Goal: Information Seeking & Learning: Learn about a topic

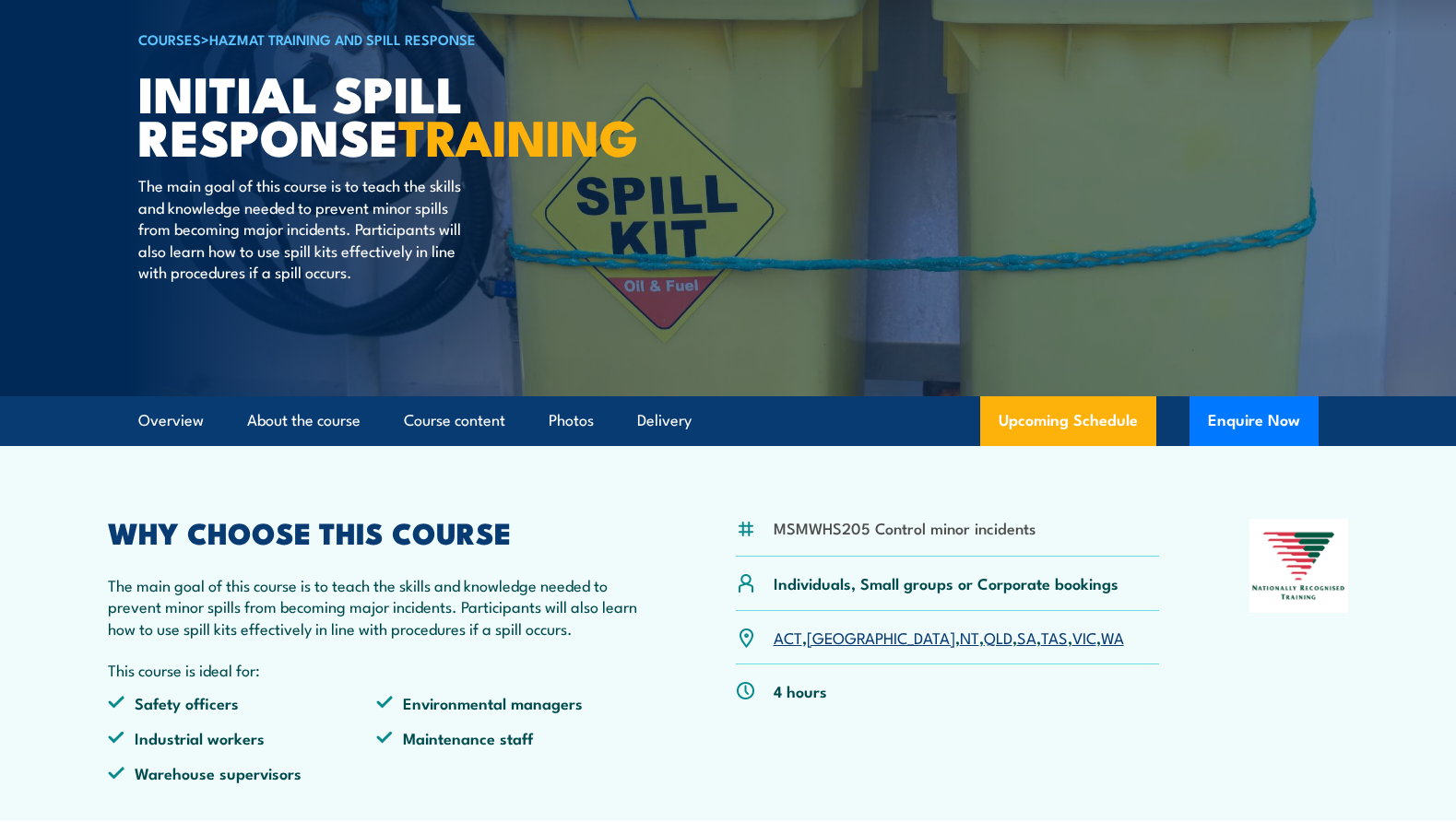
scroll to position [93, 0]
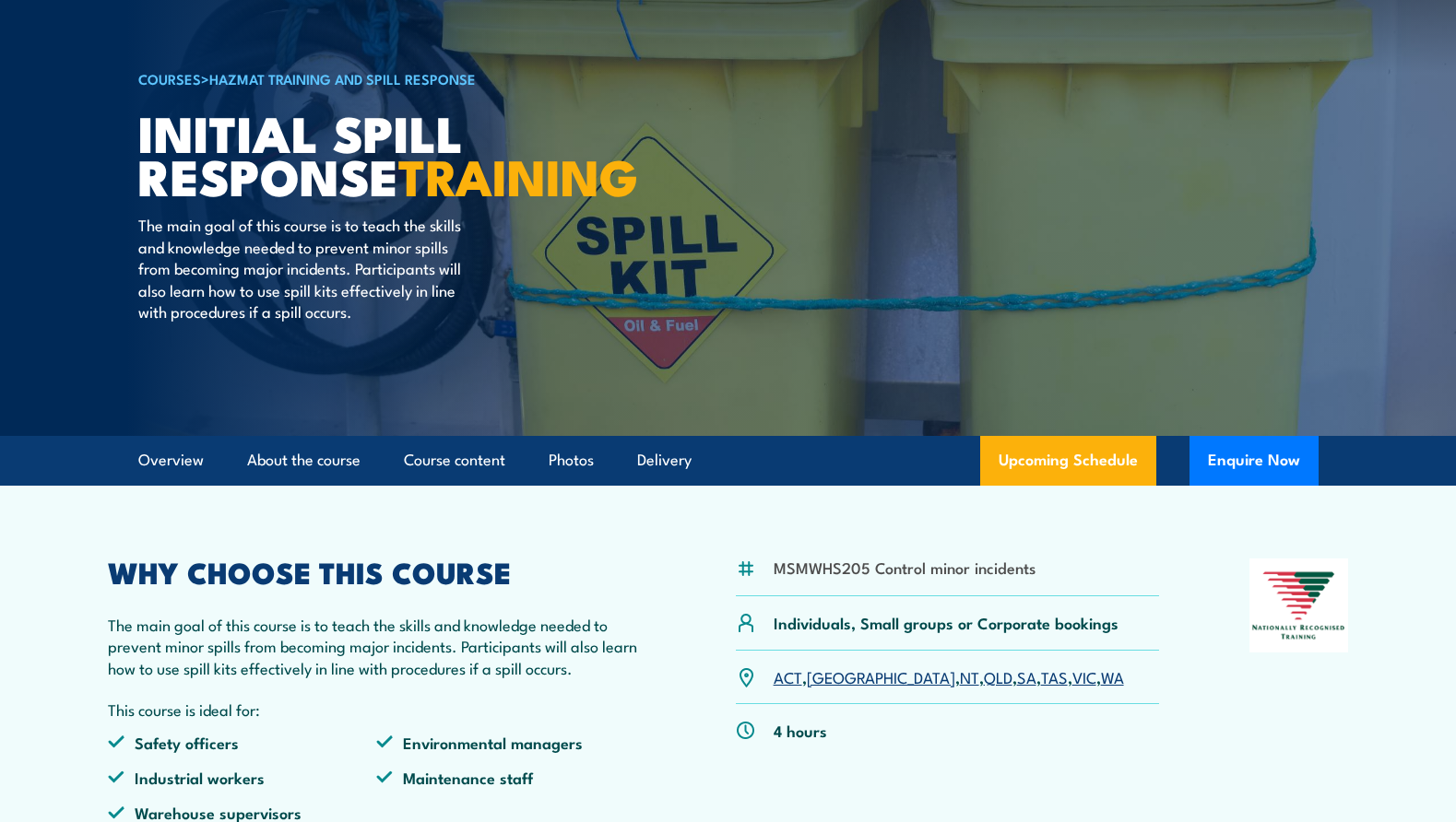
click at [1101, 674] on link "WA" at bounding box center [1112, 677] width 23 height 22
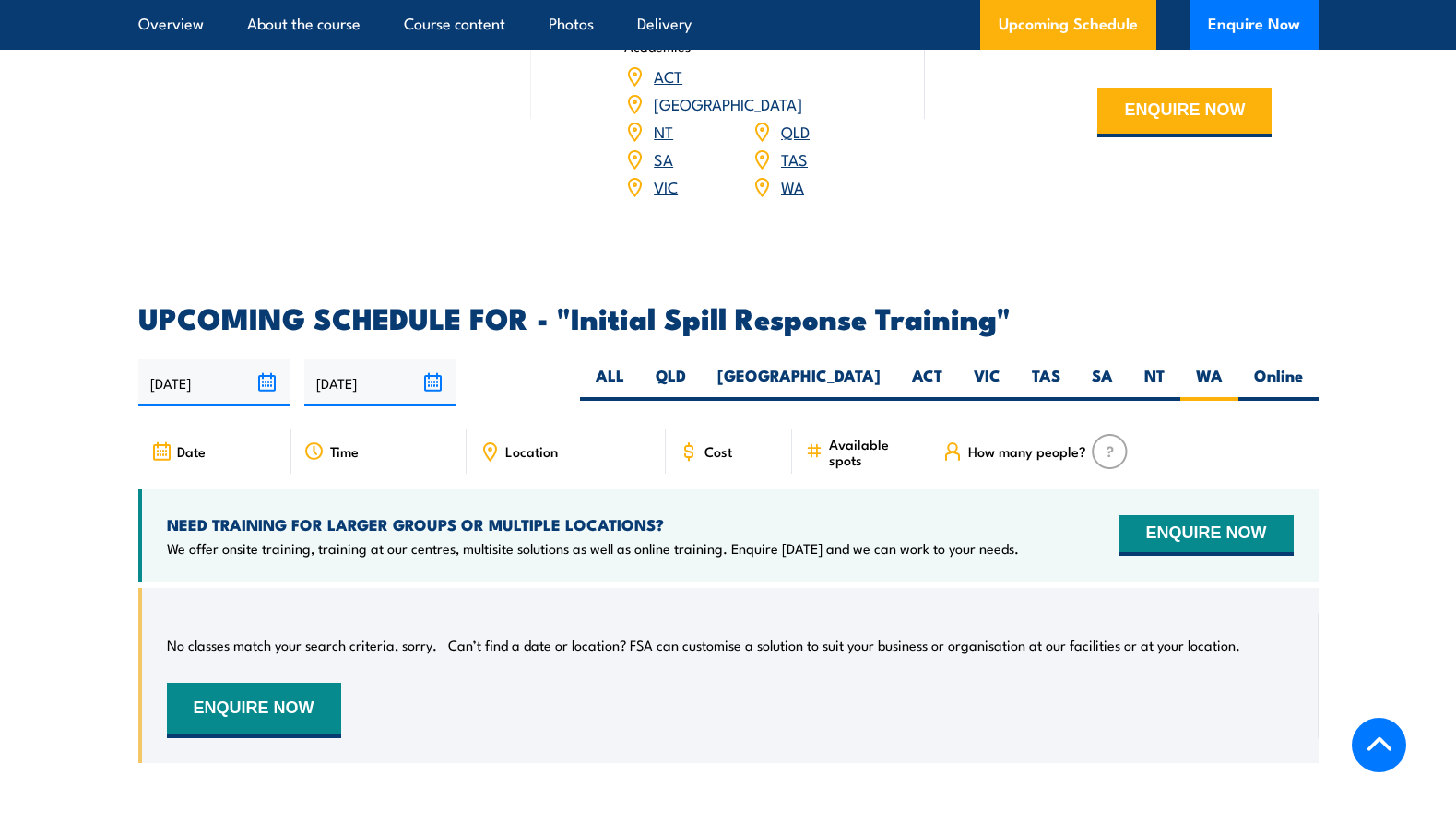
scroll to position [2363, 0]
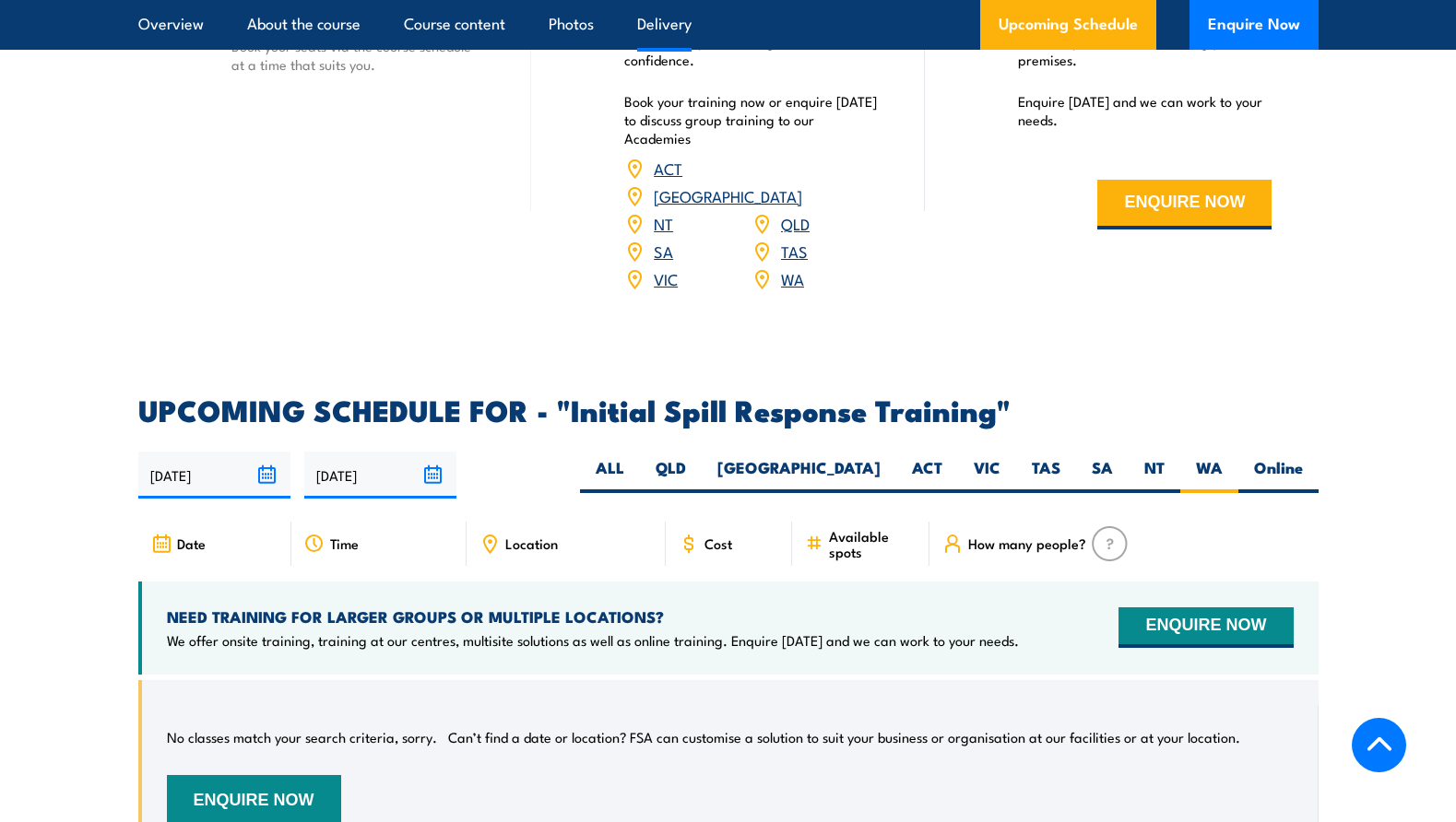
click at [500, 521] on div "Location" at bounding box center [566, 543] width 199 height 44
click at [492, 533] on icon at bounding box center [490, 543] width 20 height 20
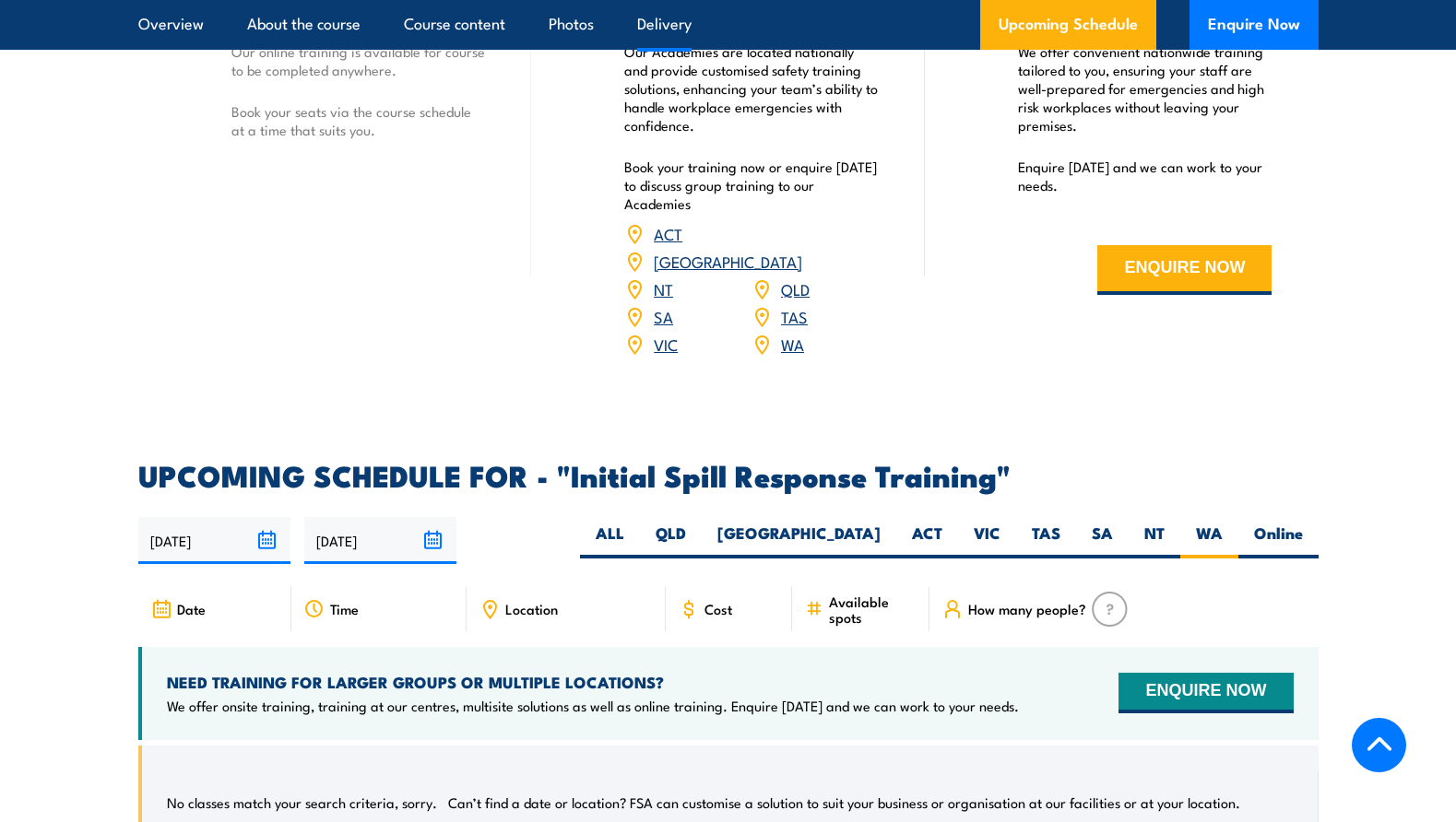
scroll to position [2305, 0]
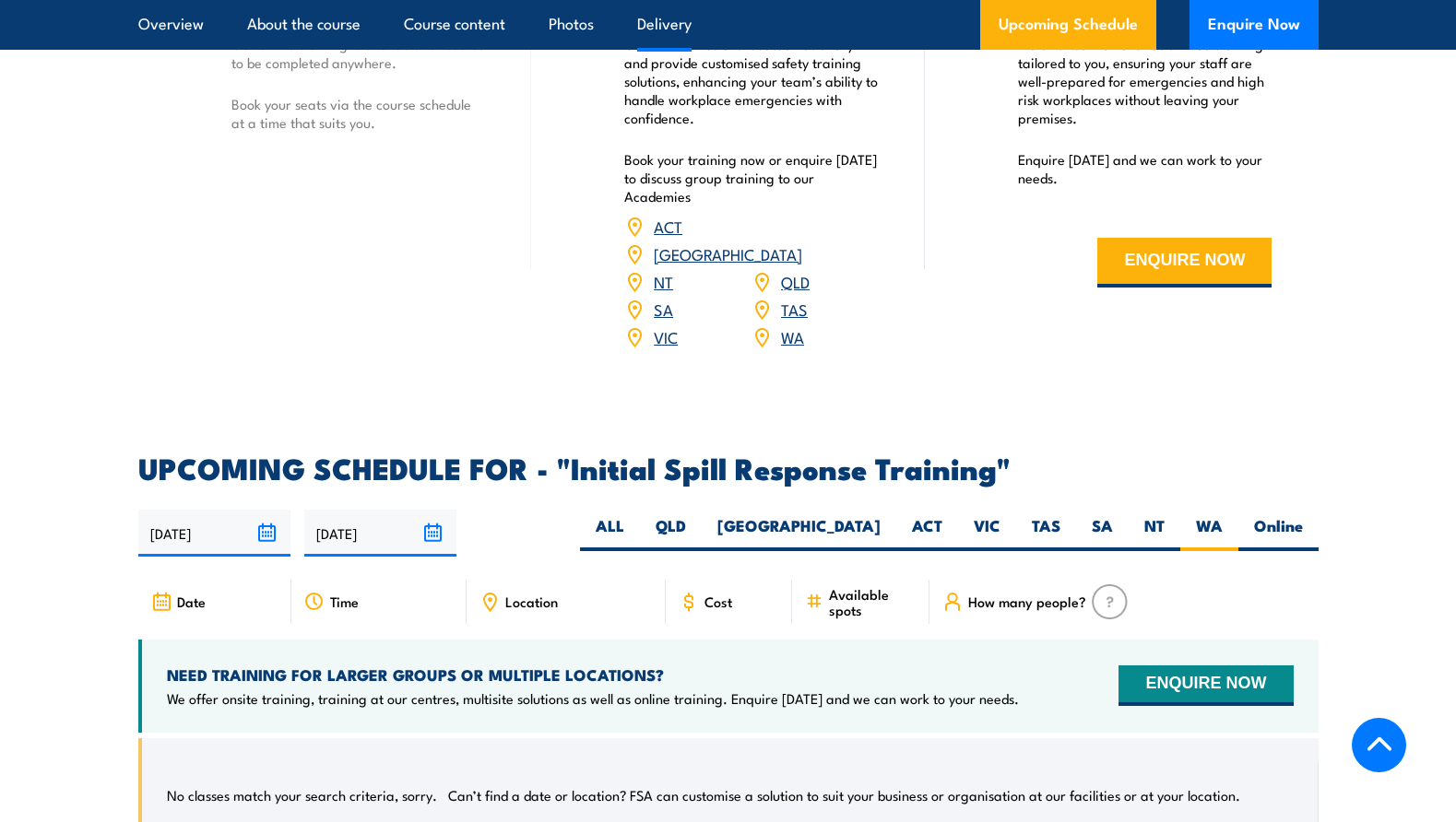
click at [796, 325] on link "WA" at bounding box center [792, 336] width 23 height 22
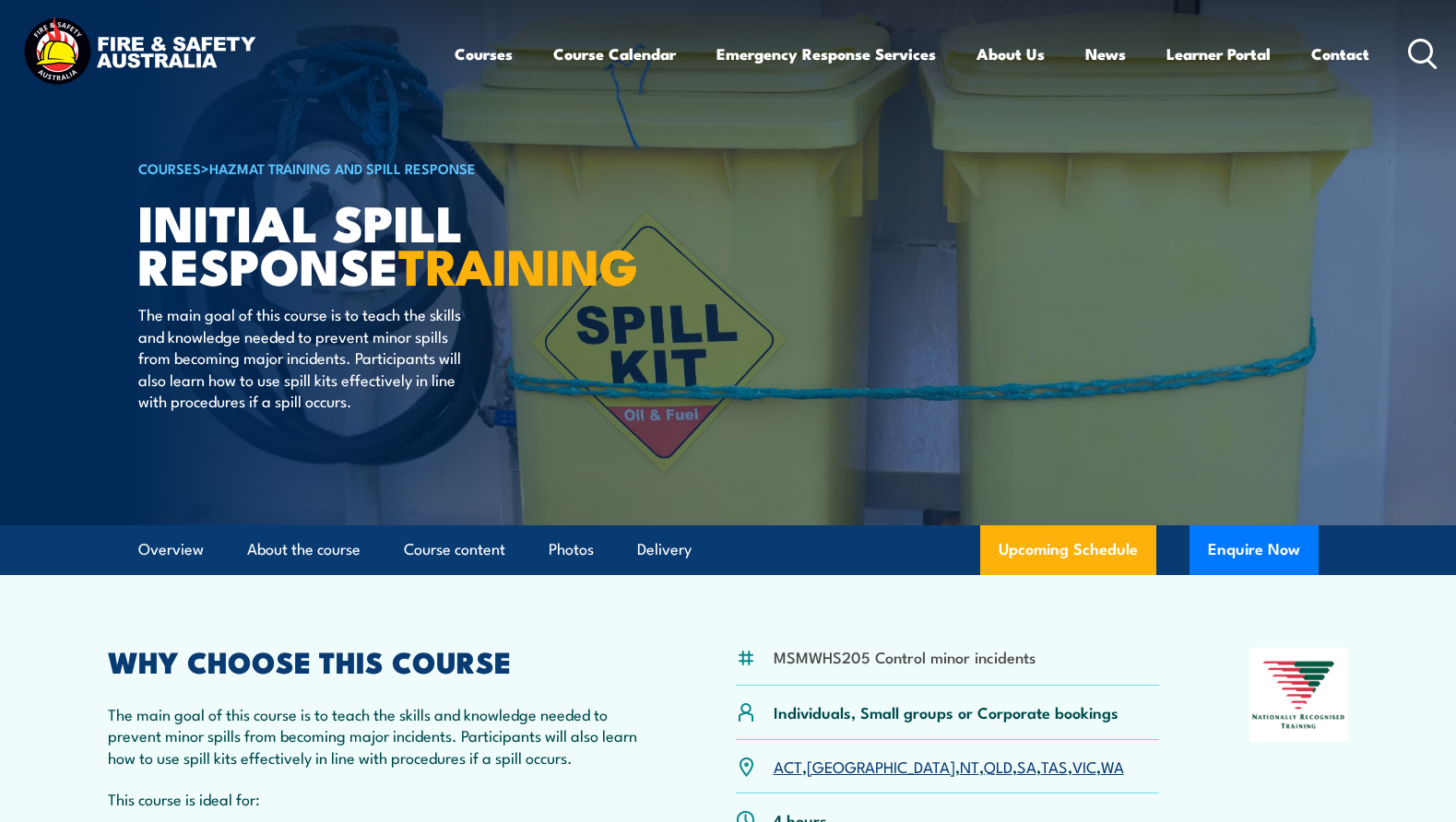
scroll to position [0, 0]
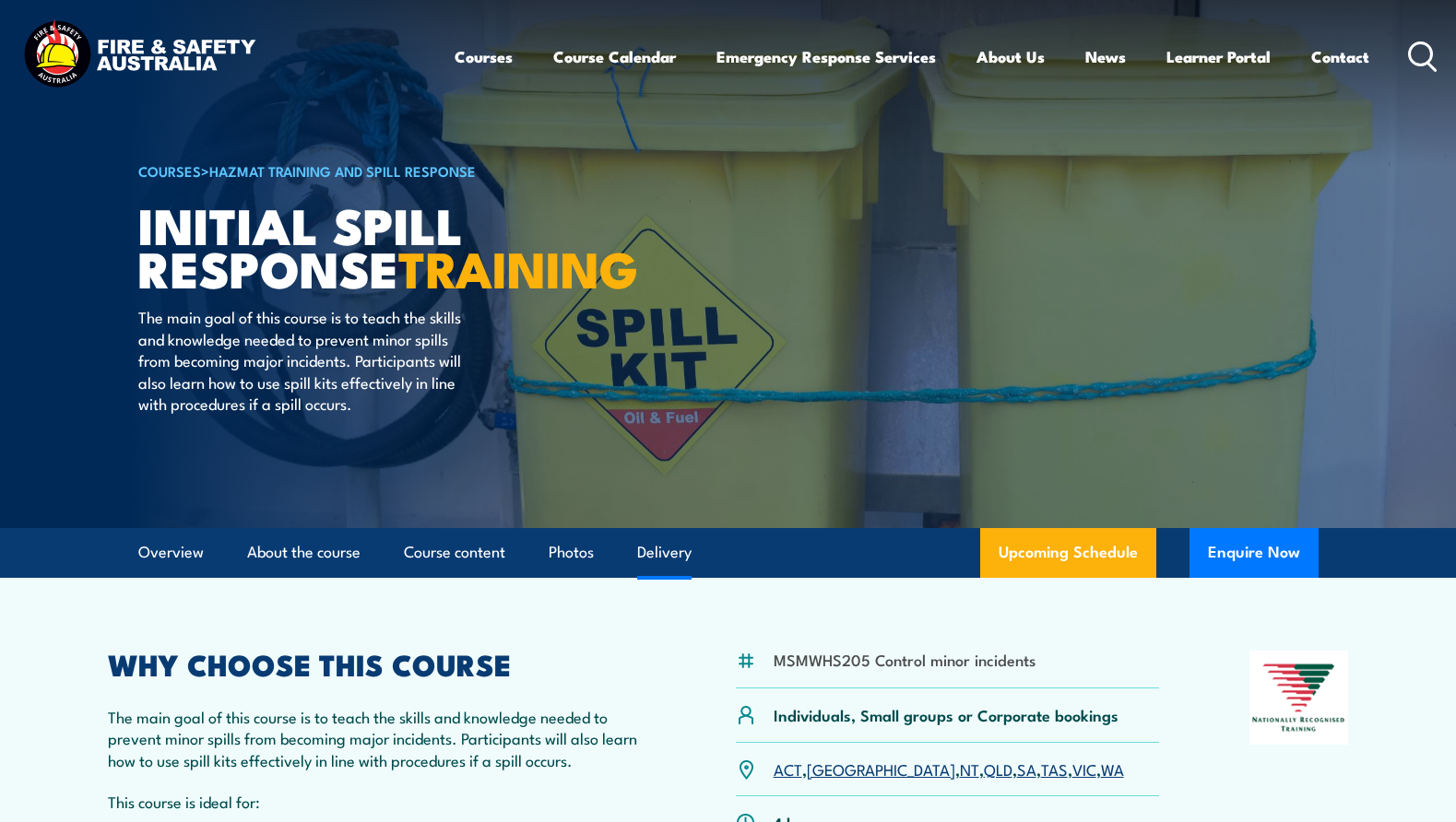
click at [671, 553] on link "Delivery" at bounding box center [664, 552] width 55 height 49
click at [1356, 52] on link "Contact" at bounding box center [1340, 56] width 58 height 49
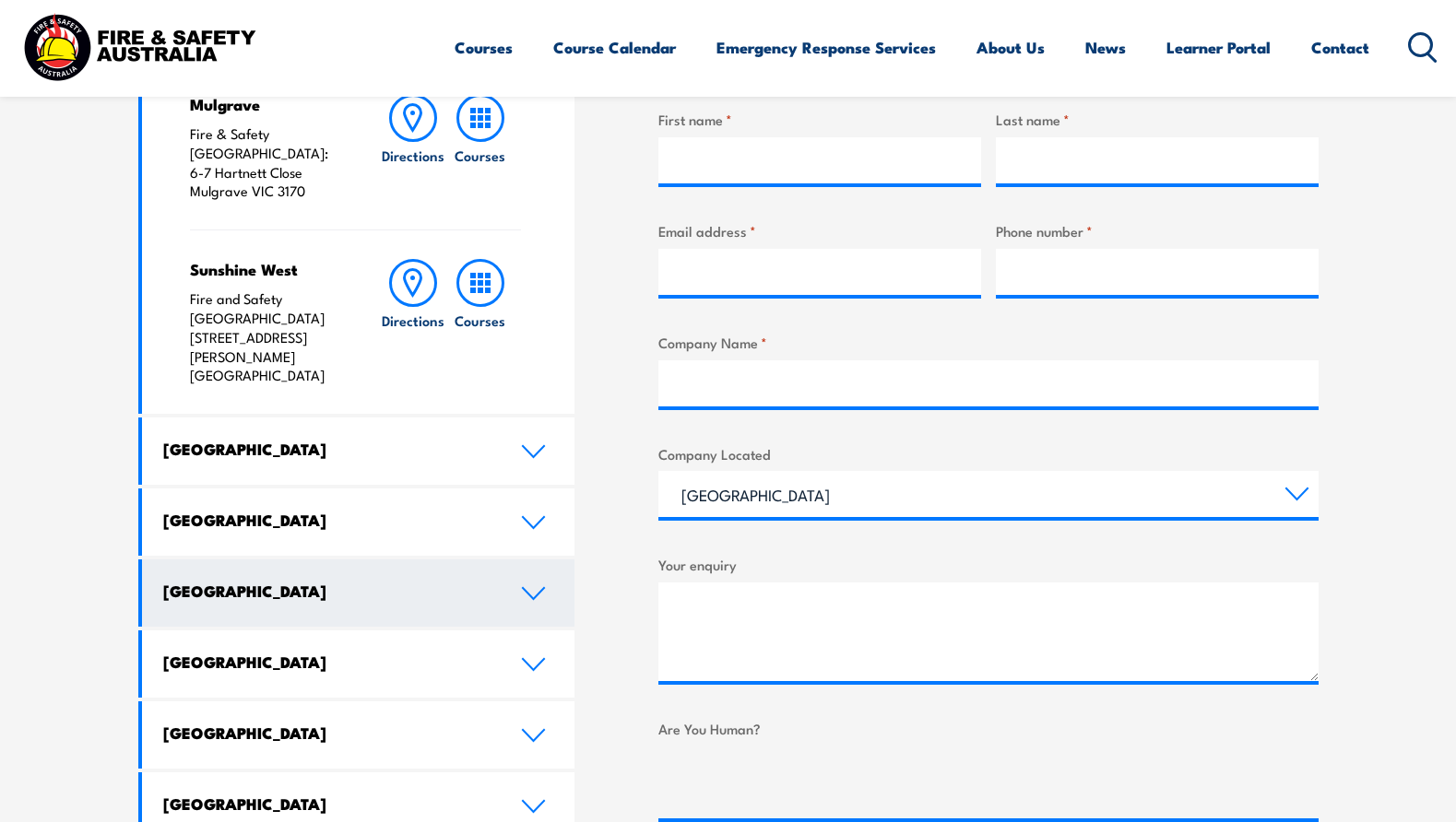
scroll to position [737, 0]
click at [530, 585] on icon at bounding box center [532, 592] width 25 height 15
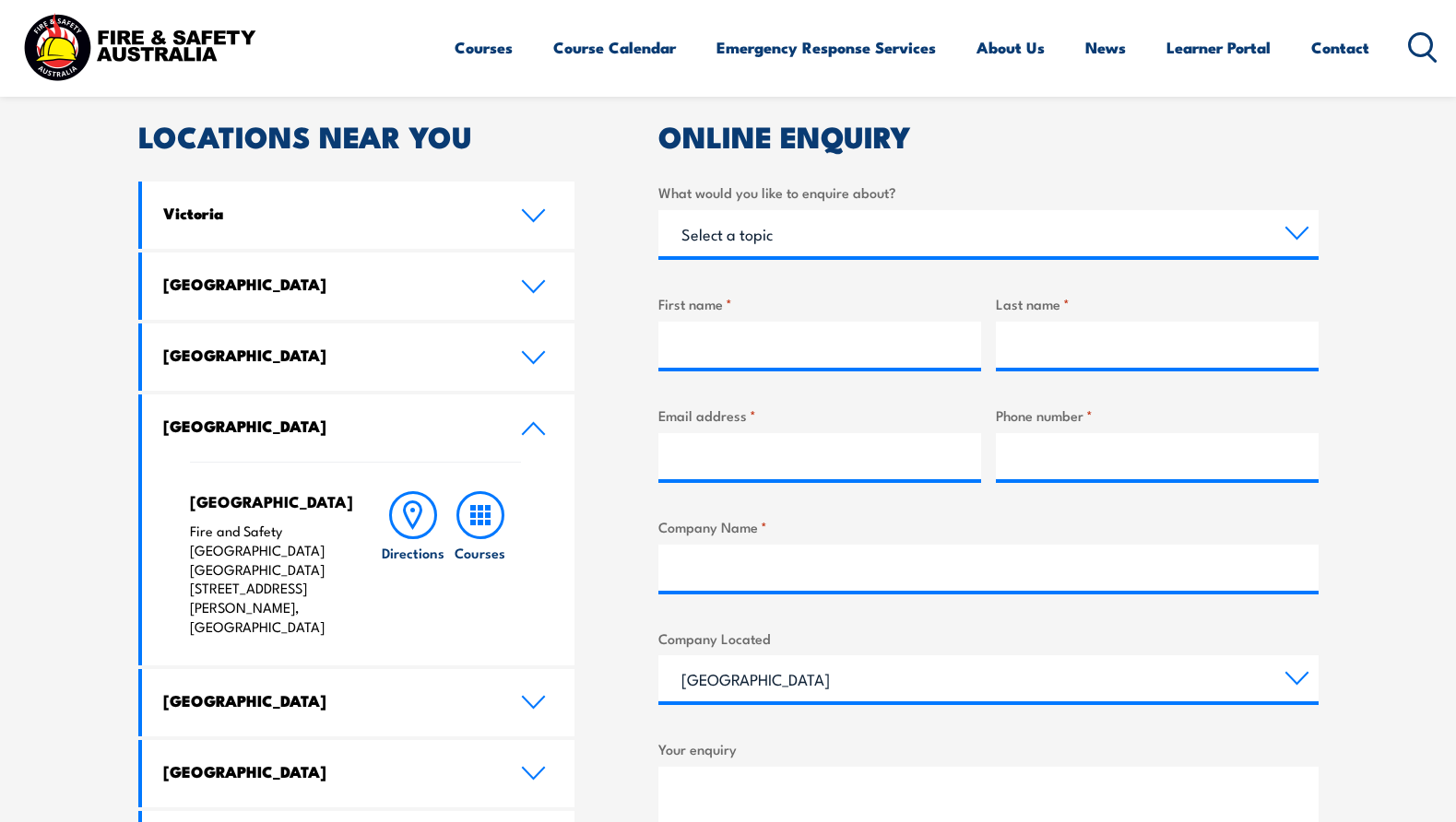
scroll to position [553, 0]
click at [486, 507] on rect at bounding box center [488, 508] width 6 height 6
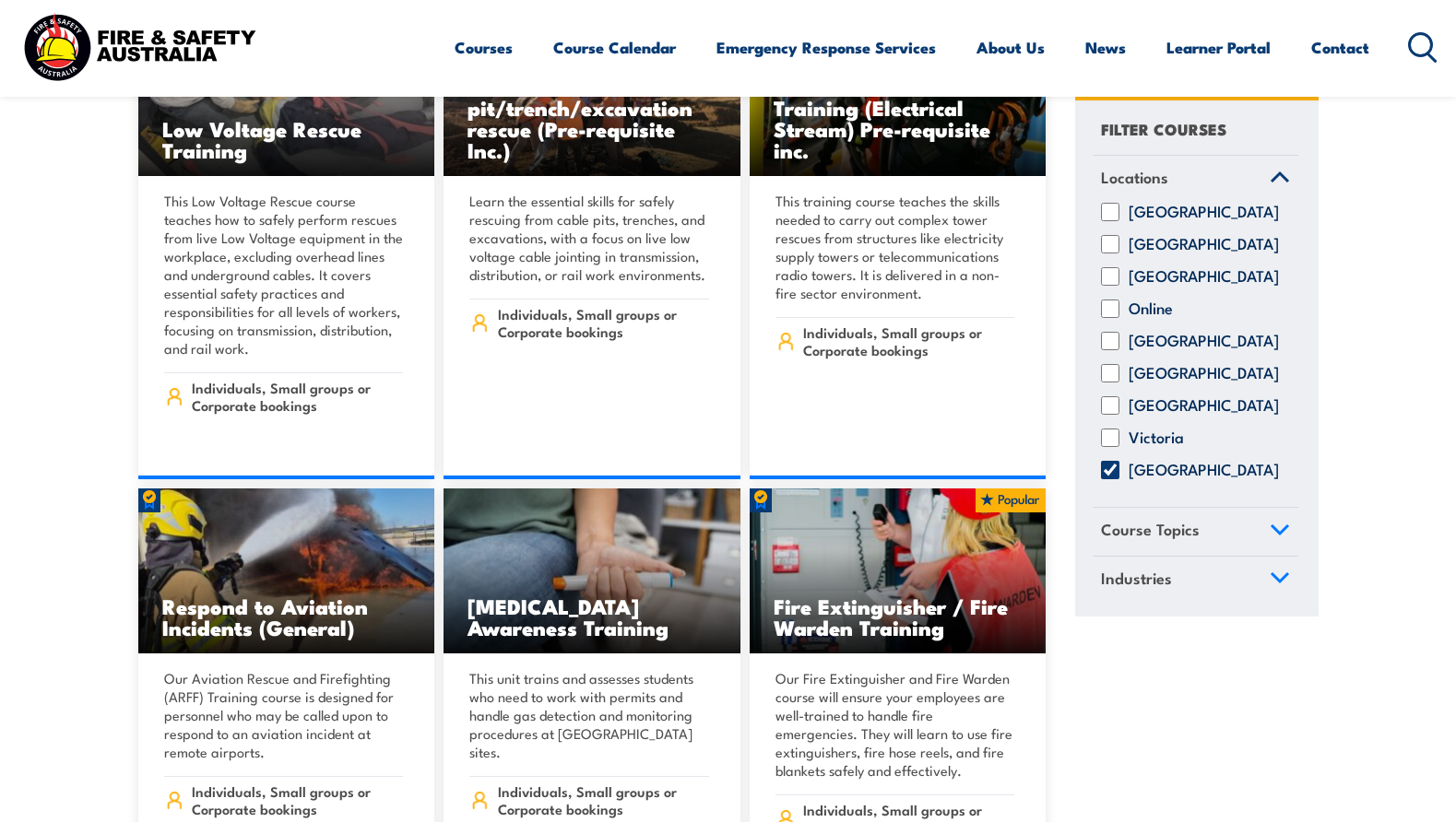
scroll to position [3227, 0]
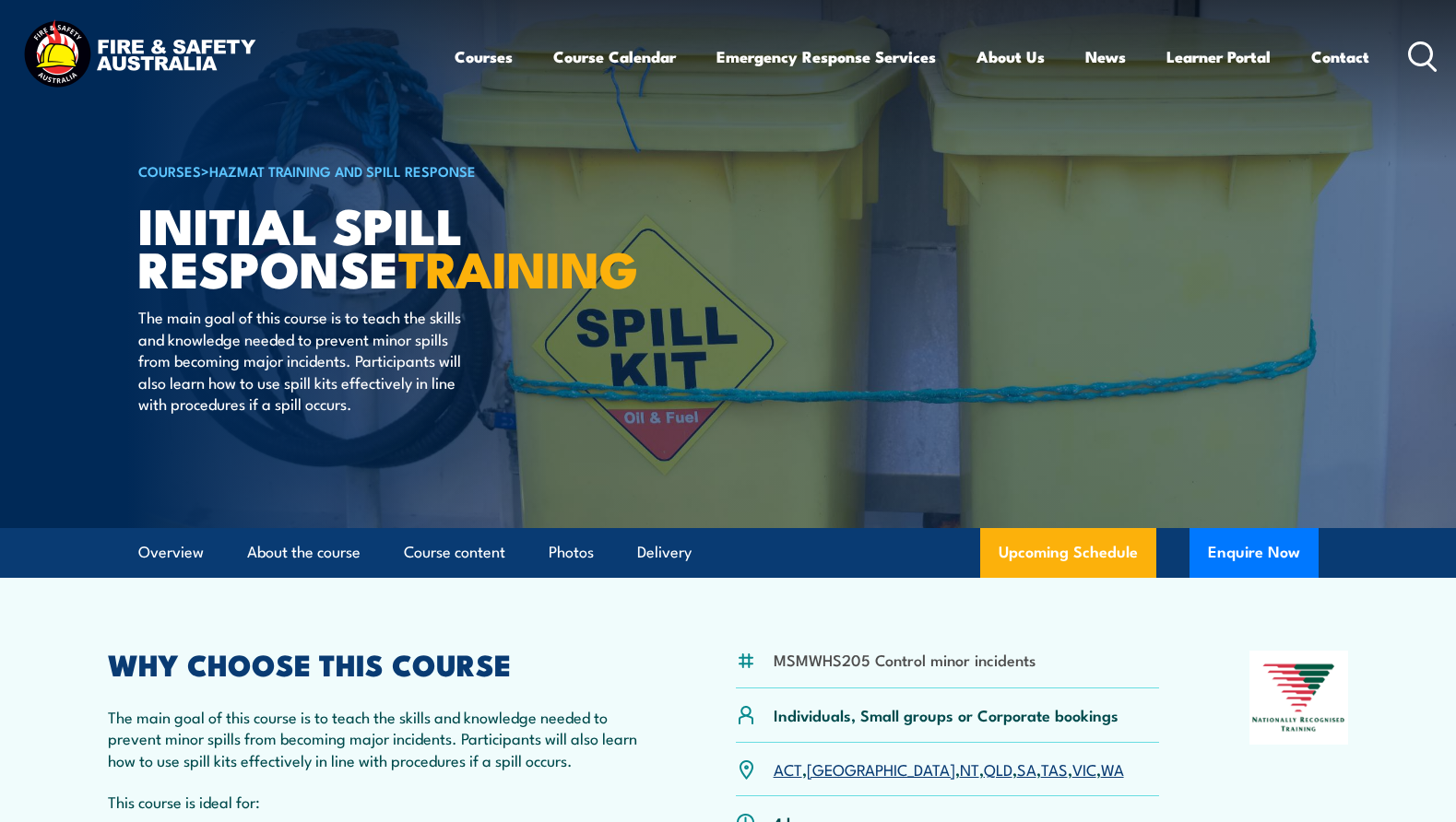
scroll to position [87, 0]
